Goal: Information Seeking & Learning: Find specific fact

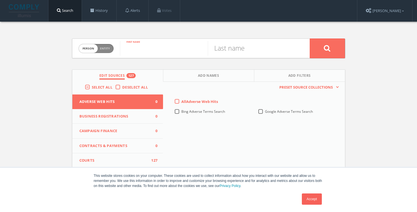
drag, startPoint x: 140, startPoint y: 52, endPoint x: 95, endPoint y: 52, distance: 45.3
click at [140, 52] on input "text" at bounding box center [164, 48] width 88 height 15
click at [95, 51] on span "person" at bounding box center [88, 48] width 19 height 9
checkbox input "true"
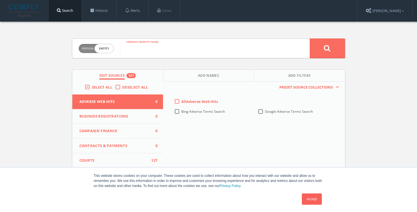
click at [170, 48] on input "text" at bounding box center [215, 48] width 190 height 15
paste input "[PERSON_NAME] Global Precision"
type input "[PERSON_NAME] Global Precision"
click at [309, 39] on button at bounding box center [326, 49] width 35 height 20
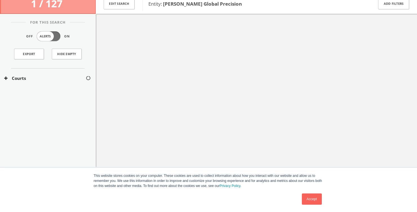
scroll to position [33, 0]
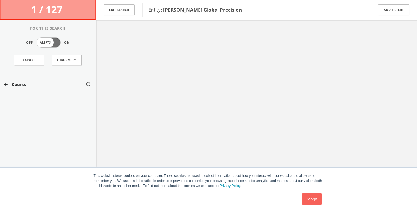
click at [37, 79] on div "Courts" at bounding box center [48, 84] width 96 height 19
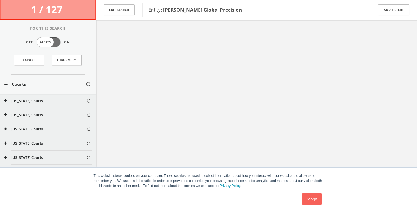
click at [305, 201] on link "Accept" at bounding box center [312, 199] width 20 height 11
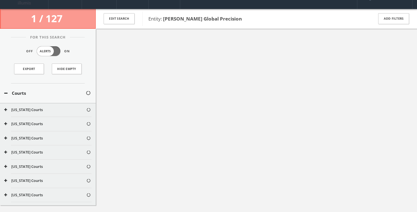
scroll to position [0, 0]
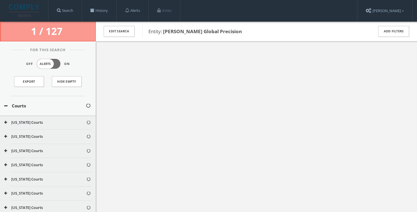
click at [73, 27] on div "1 / 127" at bounding box center [48, 32] width 96 height 20
click at [32, 111] on div "Courts" at bounding box center [48, 105] width 96 height 19
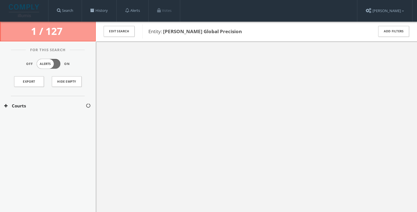
click at [13, 111] on div "Courts" at bounding box center [48, 105] width 96 height 19
click at [21, 97] on div "Courts" at bounding box center [48, 105] width 96 height 19
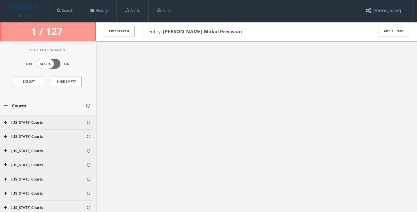
click at [24, 102] on div "Courts" at bounding box center [48, 105] width 96 height 19
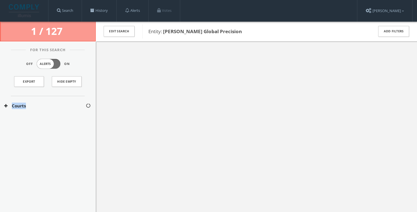
click at [24, 102] on div "Courts" at bounding box center [48, 105] width 96 height 19
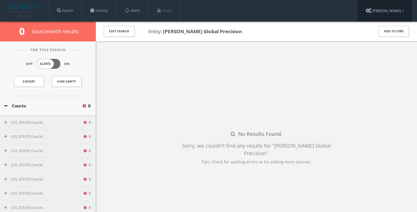
click at [383, 13] on link "[PERSON_NAME]" at bounding box center [384, 11] width 55 height 22
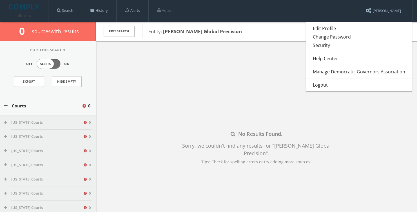
click at [128, 78] on div "No Results Found. Sorry, we couldn't find any results for " [PERSON_NAME] Globa…" at bounding box center [256, 147] width 321 height 212
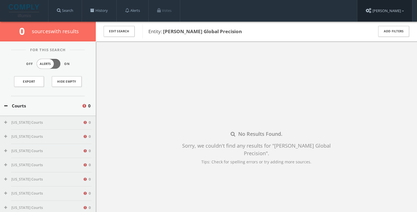
click at [383, 12] on link "[PERSON_NAME]" at bounding box center [384, 11] width 55 height 22
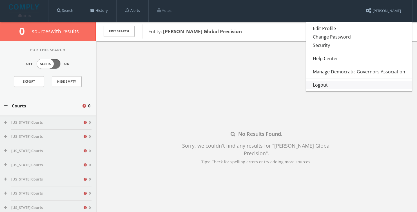
click at [351, 83] on link "Logout" at bounding box center [359, 85] width 106 height 8
